Goal: Task Accomplishment & Management: Use online tool/utility

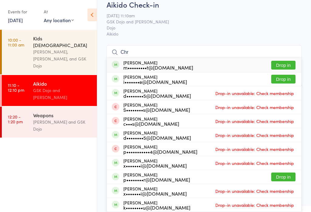
type input "Chr"
click at [146, 65] on div "m•••••••••t@[DOMAIN_NAME]" at bounding box center [158, 67] width 70 height 5
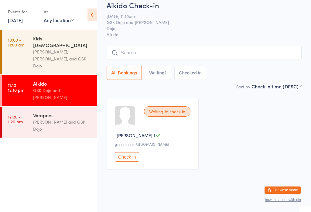
scroll to position [14, 0]
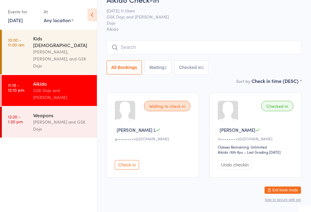
click at [26, 41] on link "10:00 - 11:00 am Kids [DEMOGRAPHIC_DATA] [PERSON_NAME], [PERSON_NAME], and GSK …" at bounding box center [49, 52] width 95 height 45
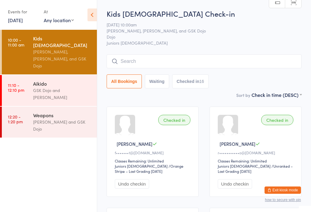
click at [75, 87] on div "GSK Dojo and [PERSON_NAME]" at bounding box center [62, 94] width 59 height 14
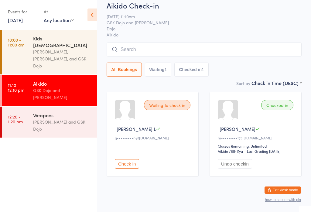
scroll to position [15, 0]
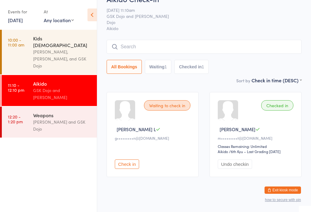
click at [161, 48] on input "search" at bounding box center [204, 47] width 195 height 14
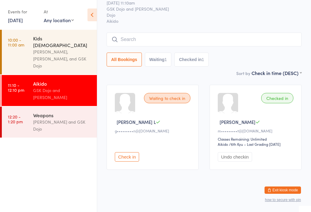
scroll to position [55, 0]
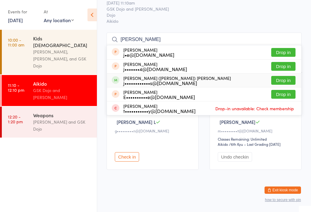
type input "[PERSON_NAME]"
click at [176, 76] on div "[PERSON_NAME] ([PERSON_NAME]) [PERSON_NAME] j••••••••••••s@[DOMAIN_NAME]" at bounding box center [176, 81] width 107 height 10
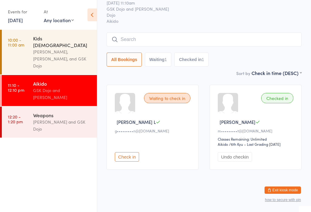
scroll to position [18, 0]
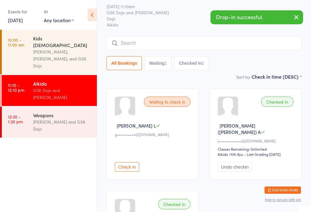
click at [165, 49] on input "search" at bounding box center [204, 43] width 195 height 14
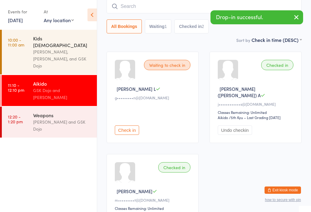
scroll to position [54, 0]
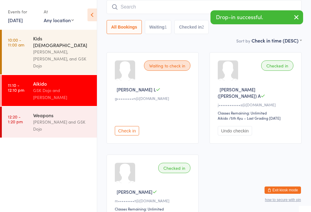
click at [21, 37] on time "10:00 - 11:00 am" at bounding box center [16, 42] width 16 height 10
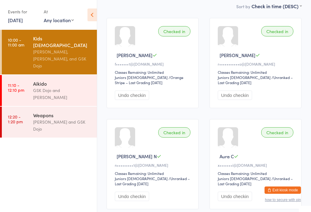
scroll to position [81, 0]
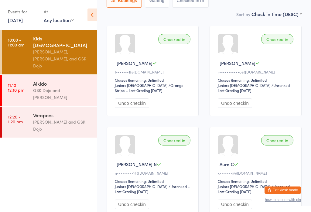
click at [66, 82] on div "Aikido GSK Dojo and [PERSON_NAME]" at bounding box center [65, 90] width 64 height 31
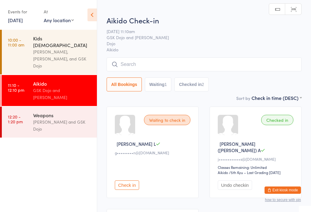
click at [197, 68] on input "search" at bounding box center [204, 64] width 195 height 14
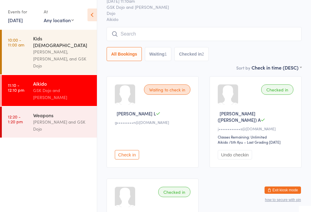
scroll to position [58, 0]
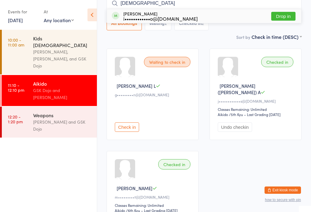
type input "[DEMOGRAPHIC_DATA]"
click at [167, 19] on div "i••••••••••••o@[DOMAIN_NAME]" at bounding box center [160, 18] width 74 height 5
